Goal: Task Accomplishment & Management: Use online tool/utility

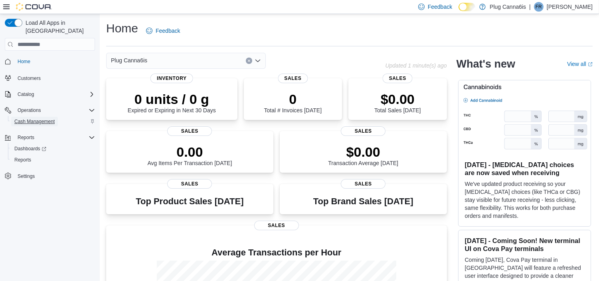
click at [35, 118] on span "Cash Management" at bounding box center [34, 121] width 40 height 6
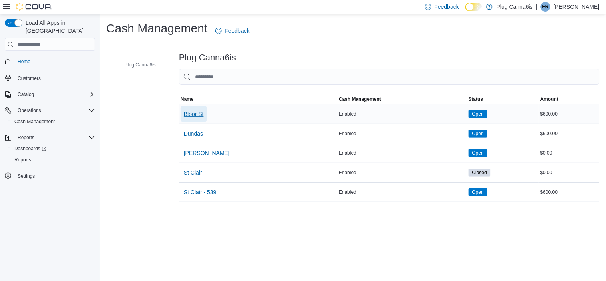
click at [194, 116] on span "Bloor St" at bounding box center [194, 114] width 20 height 8
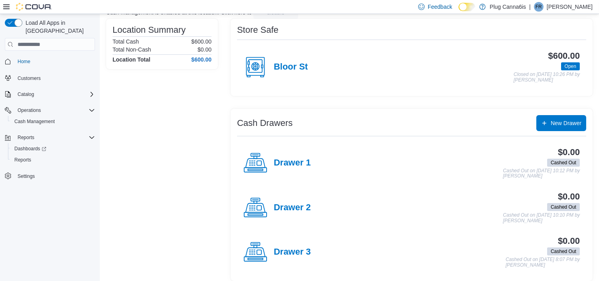
scroll to position [67, 0]
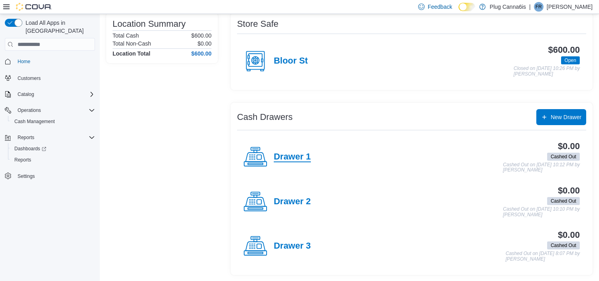
click at [303, 154] on h4 "Drawer 1" at bounding box center [292, 157] width 37 height 10
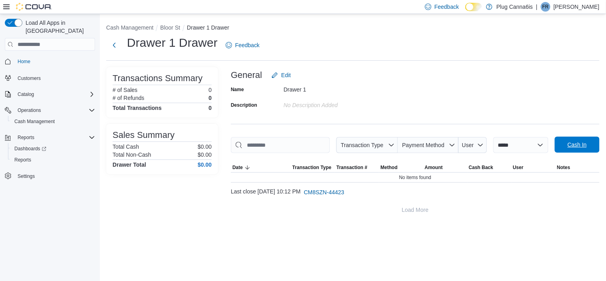
click at [577, 143] on span "Cash In" at bounding box center [576, 145] width 19 height 8
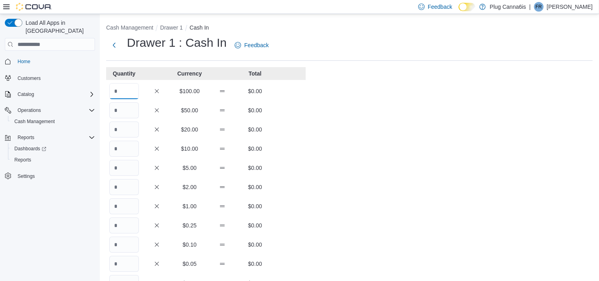
click at [132, 91] on input "Quantity" at bounding box center [124, 91] width 30 height 16
type input "*"
click at [339, 134] on div "Cash Management Drawer 1 Cash In Drawer 1 : Cash In Feedback Quantity Currency …" at bounding box center [350, 222] width 500 height 416
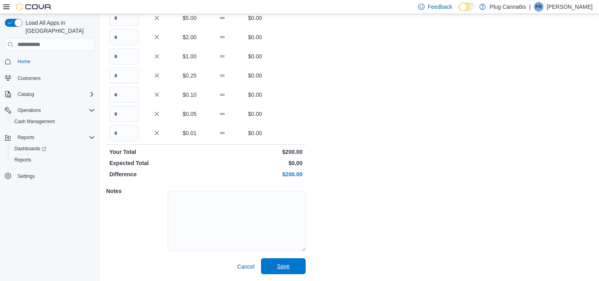
click at [284, 264] on span "Save" at bounding box center [283, 266] width 13 height 8
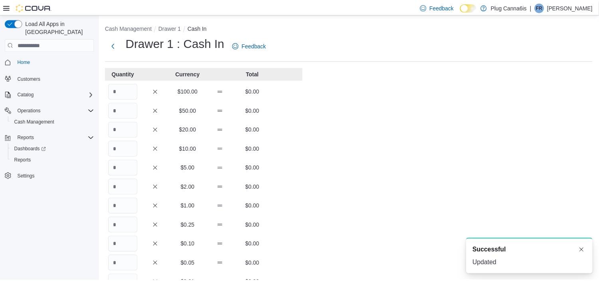
scroll to position [150, 0]
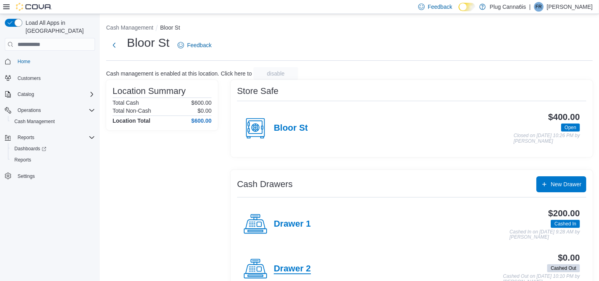
click at [284, 265] on h4 "Drawer 2" at bounding box center [292, 269] width 37 height 10
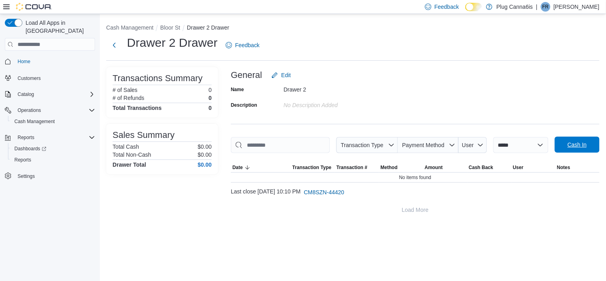
click at [573, 145] on span "Cash In" at bounding box center [576, 145] width 19 height 8
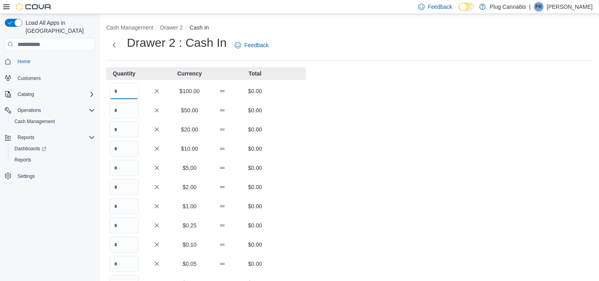
click at [125, 93] on input "Quantity" at bounding box center [124, 91] width 30 height 16
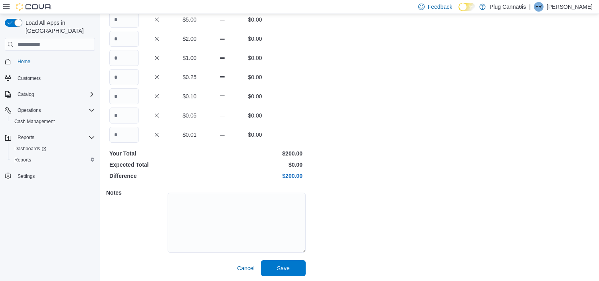
scroll to position [150, 0]
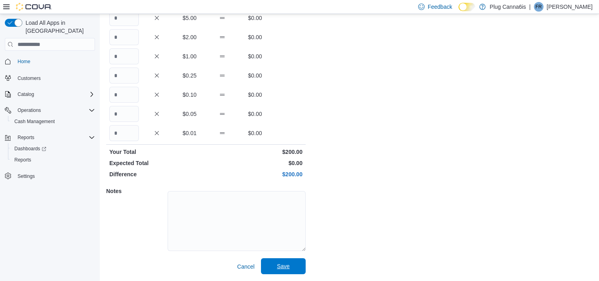
type input "*"
click at [284, 265] on span "Save" at bounding box center [283, 266] width 13 height 8
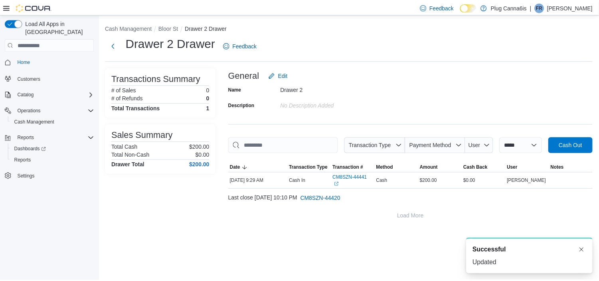
scroll to position [150, 0]
